Goal: Information Seeking & Learning: Stay updated

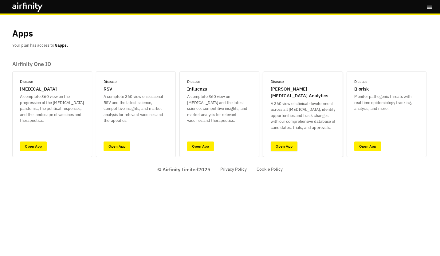
click at [287, 146] on link "Open App" at bounding box center [284, 147] width 27 height 10
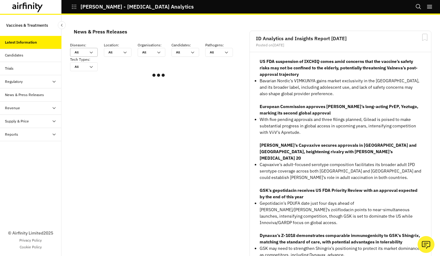
scroll to position [377, 179]
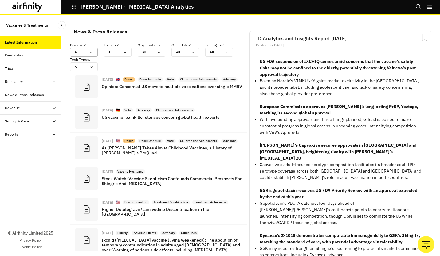
click at [90, 52] on icon at bounding box center [91, 52] width 5 height 5
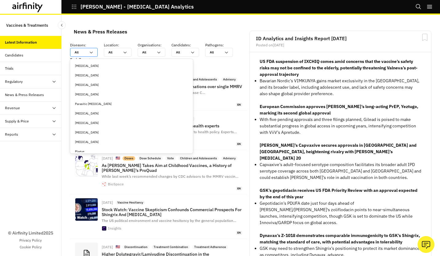
scroll to position [1133, 0]
click at [89, 112] on div "[MEDICAL_DATA]" at bounding box center [131, 113] width 113 height 5
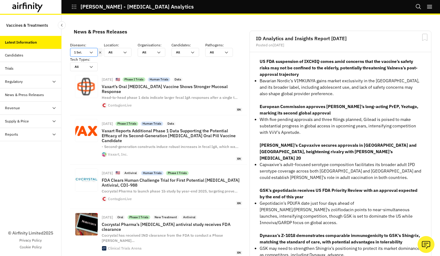
scroll to position [520, 179]
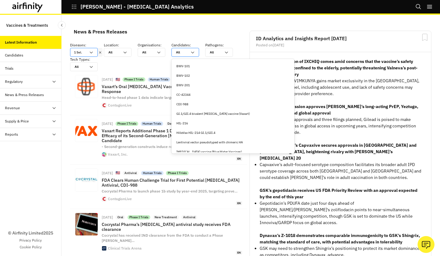
click at [190, 54] on icon at bounding box center [192, 52] width 5 height 5
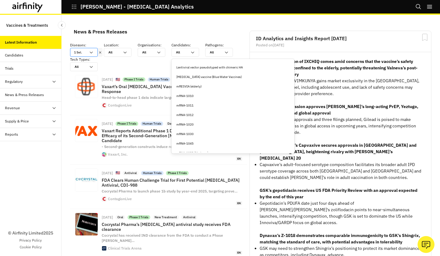
scroll to position [92, 0]
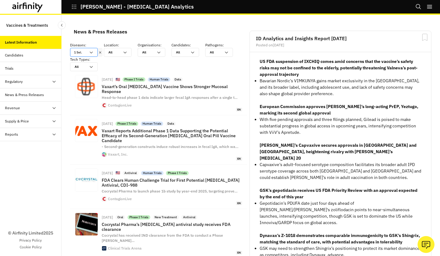
click at [191, 28] on div "News & Press Releases" at bounding box center [158, 32] width 179 height 14
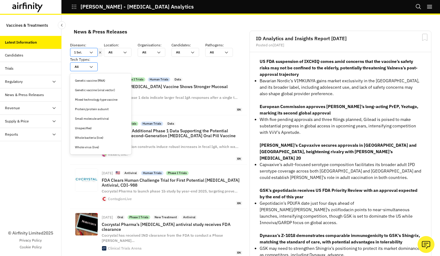
click at [94, 64] on div "All All" at bounding box center [84, 66] width 28 height 9
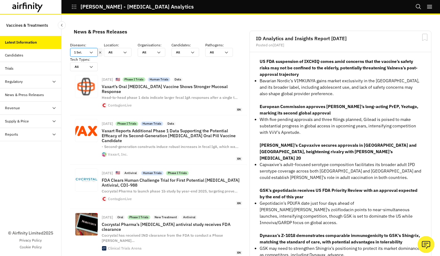
click at [142, 30] on div "News & Press Releases" at bounding box center [158, 32] width 179 height 14
click at [215, 65] on div "Diseases : option [MEDICAL_DATA], selected. 1 Sel. Location : All All Organisat…" at bounding box center [158, 56] width 177 height 29
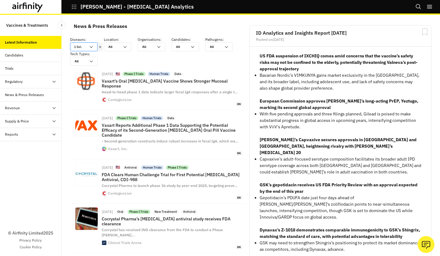
scroll to position [0, 0]
